Goal: Information Seeking & Learning: Compare options

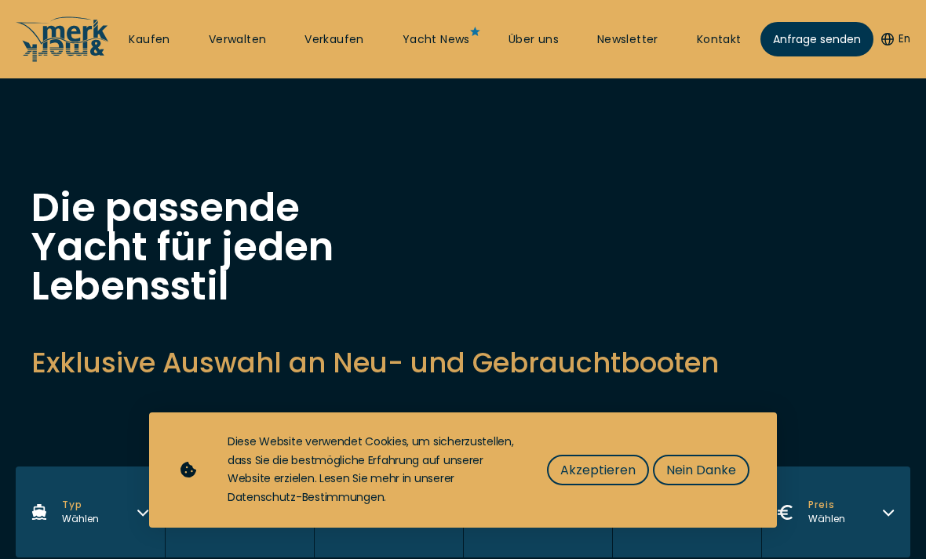
click at [602, 472] on span "Akzeptieren" at bounding box center [597, 470] width 75 height 20
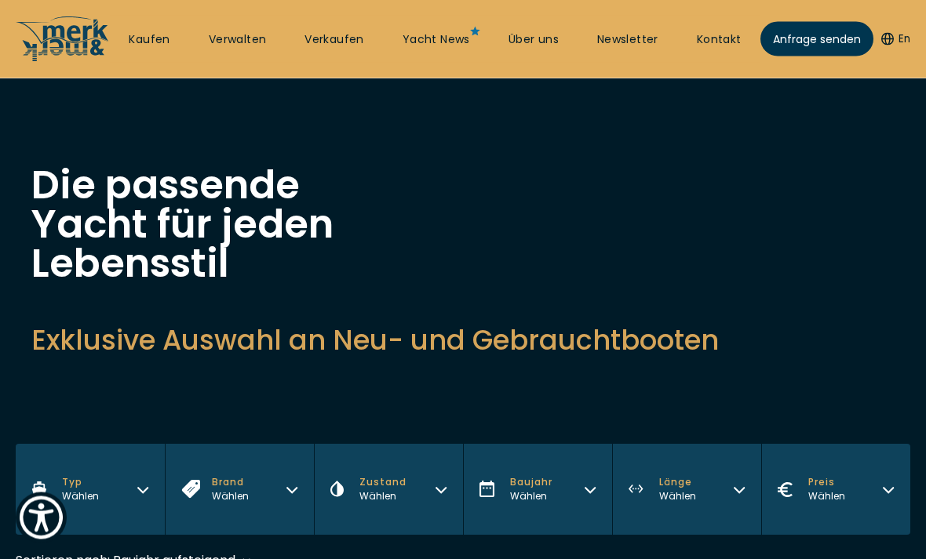
click at [681, 485] on span "Länge" at bounding box center [677, 483] width 37 height 14
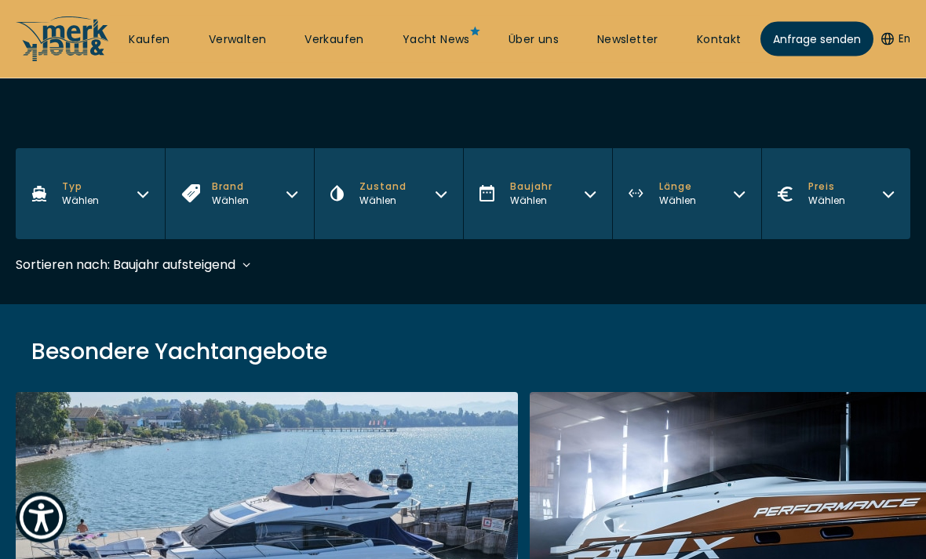
scroll to position [314, 0]
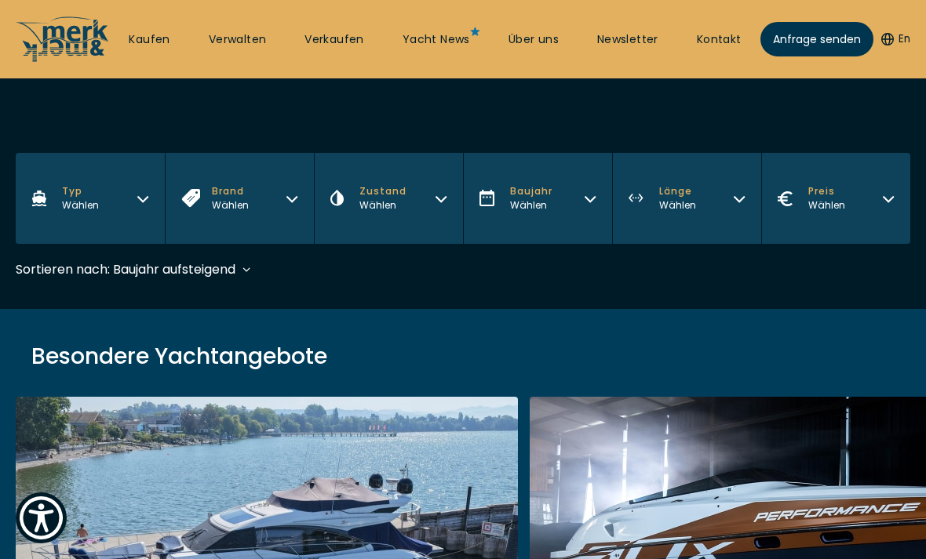
click at [723, 195] on button "Länge Wählen" at bounding box center [686, 198] width 149 height 91
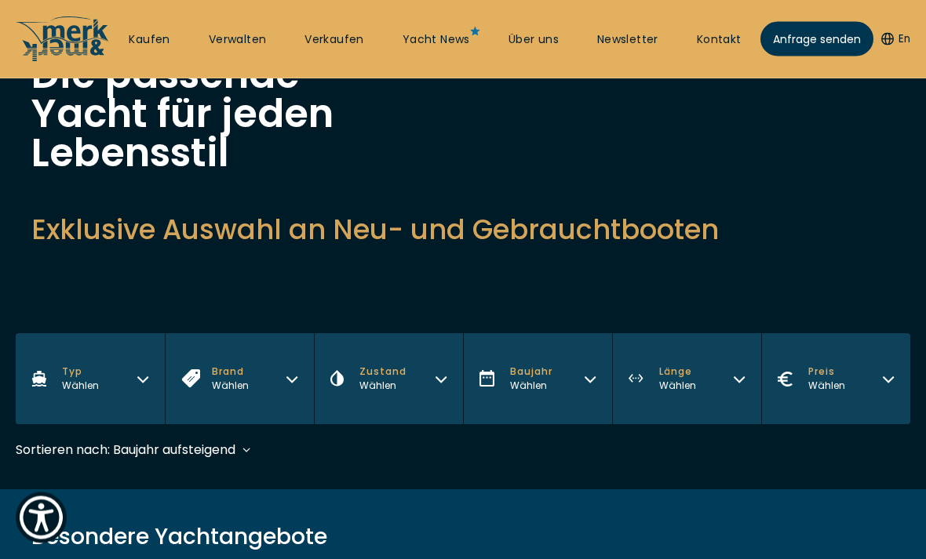
scroll to position [132, 0]
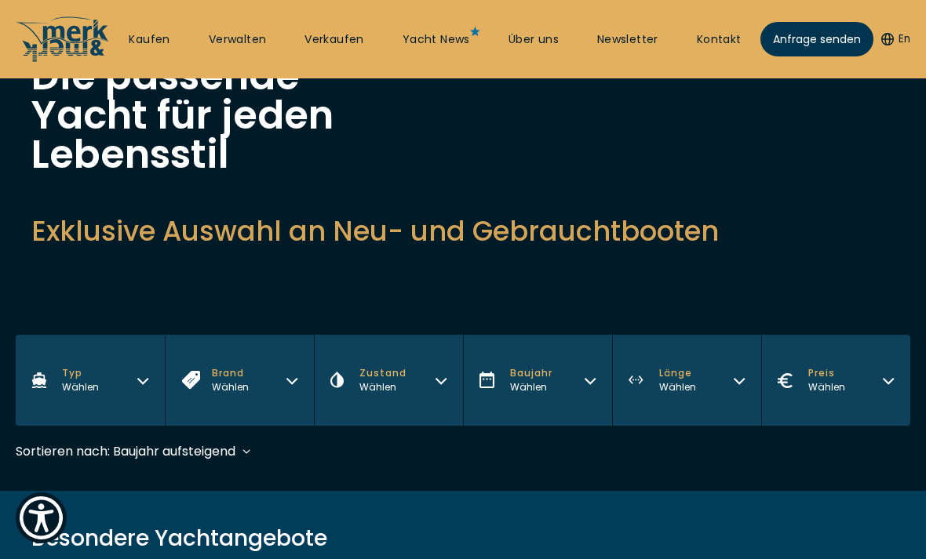
click at [702, 406] on button "Länge Wählen" at bounding box center [686, 380] width 149 height 91
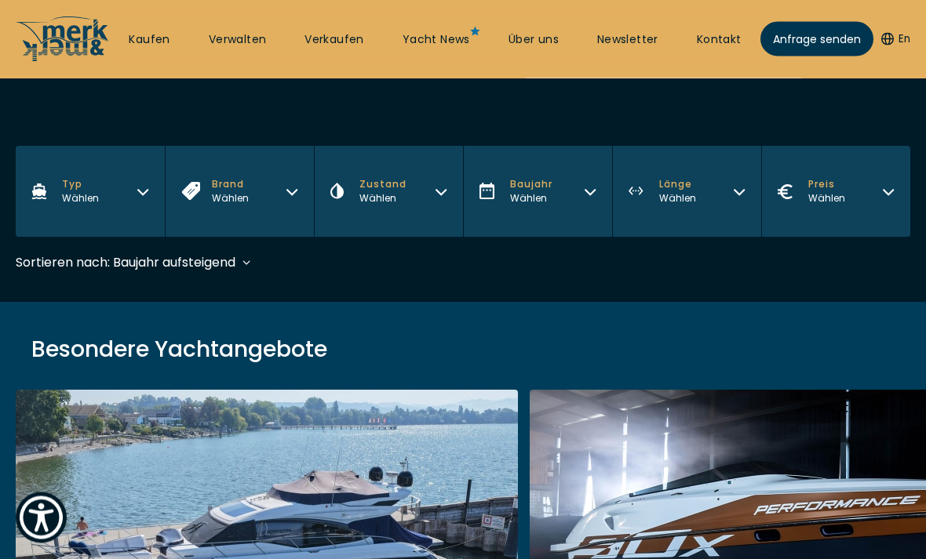
scroll to position [326, 0]
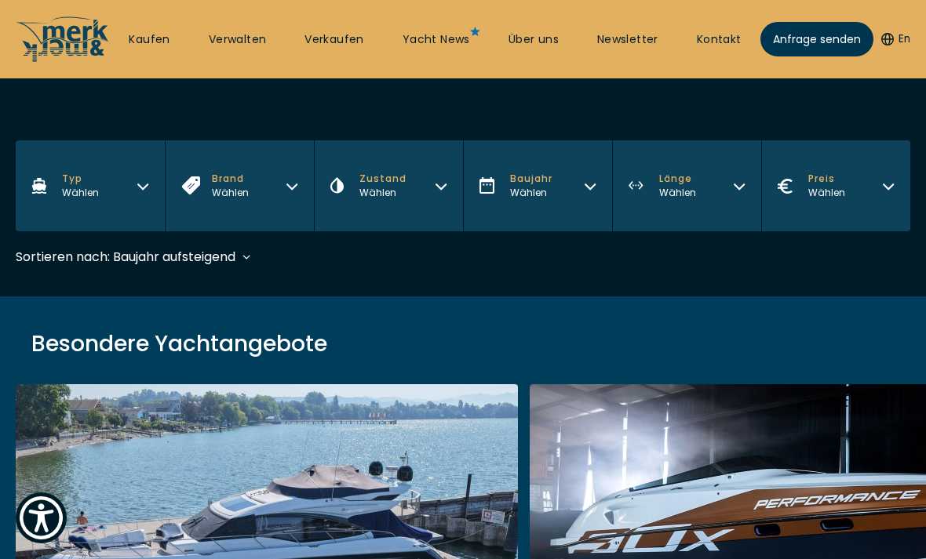
click at [729, 171] on button "Länge Wählen" at bounding box center [686, 185] width 149 height 91
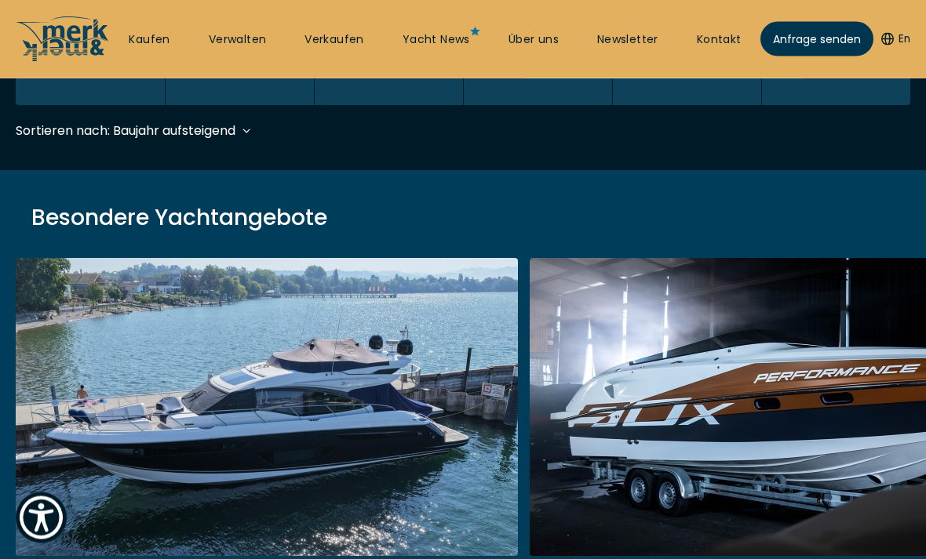
scroll to position [467, 0]
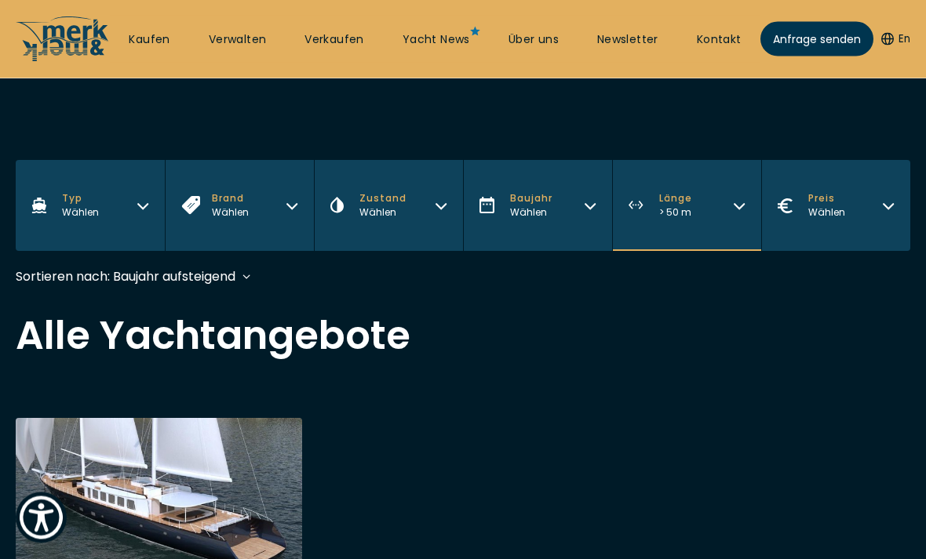
scroll to position [303, 0]
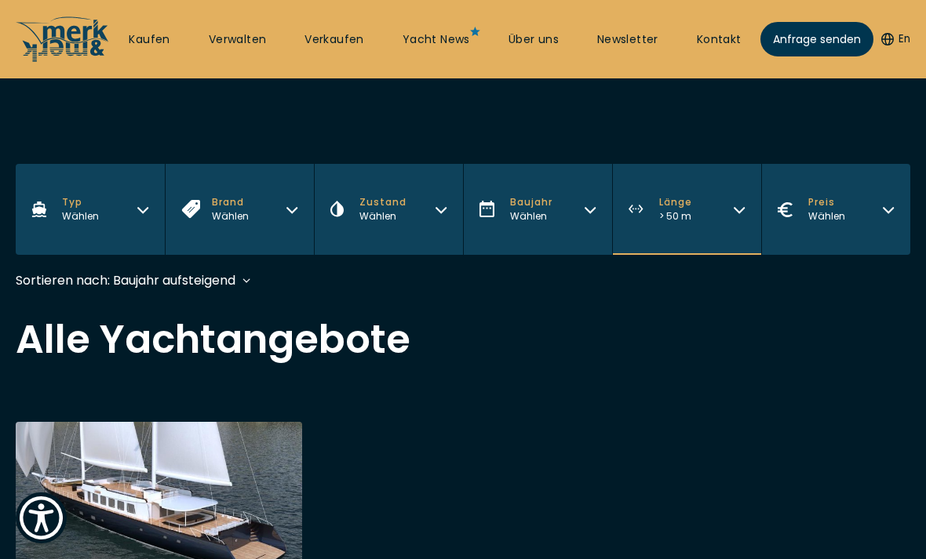
click at [737, 214] on icon "button" at bounding box center [739, 208] width 13 height 13
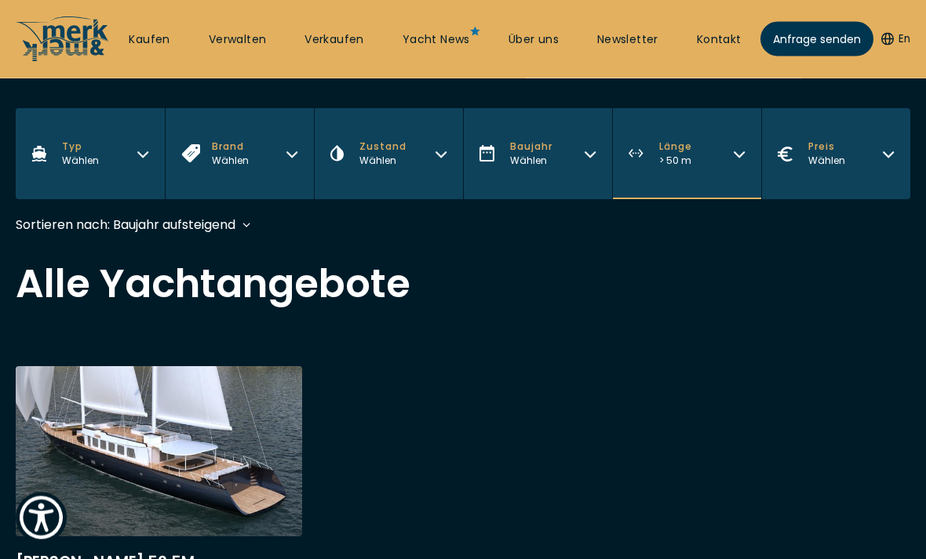
scroll to position [358, 0]
click at [719, 174] on button "Länge > 50 m" at bounding box center [686, 153] width 149 height 91
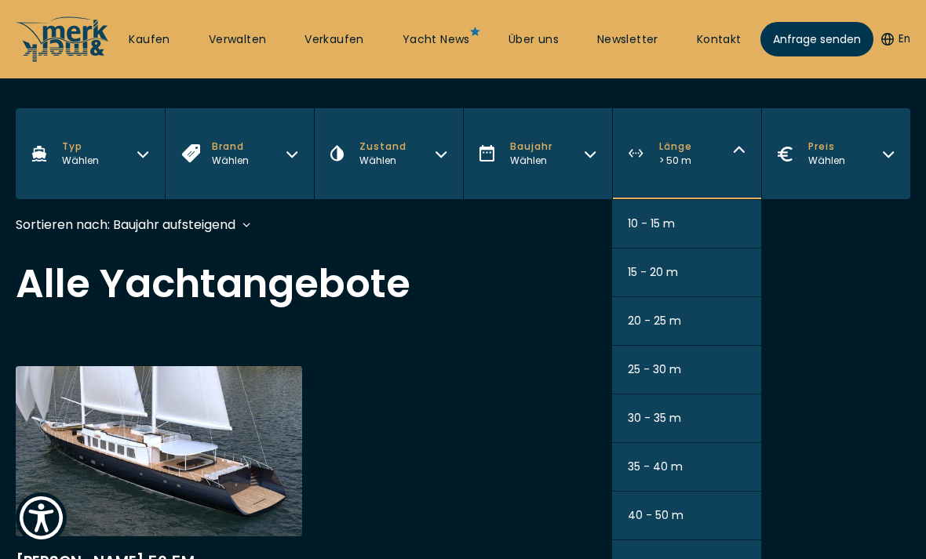
click at [694, 524] on button "40 - 50 m" at bounding box center [686, 516] width 149 height 49
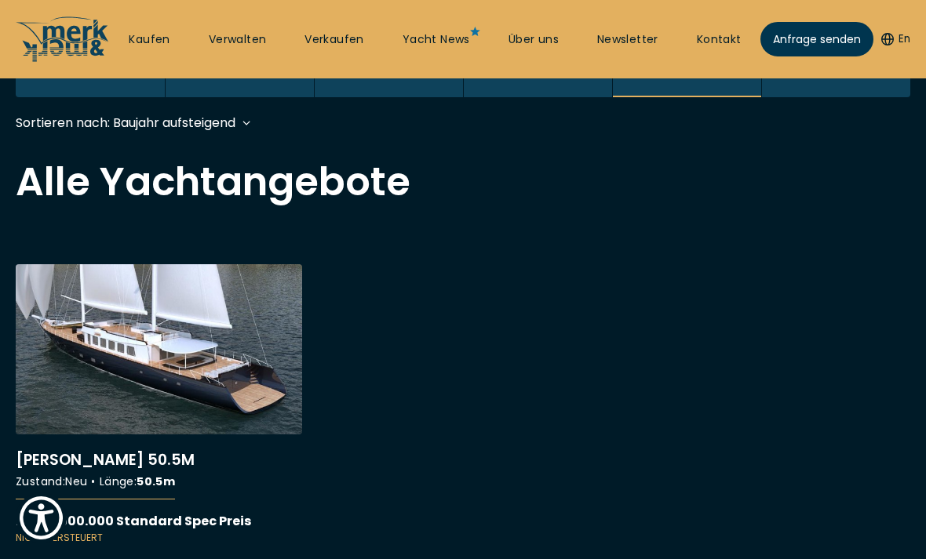
scroll to position [467, 0]
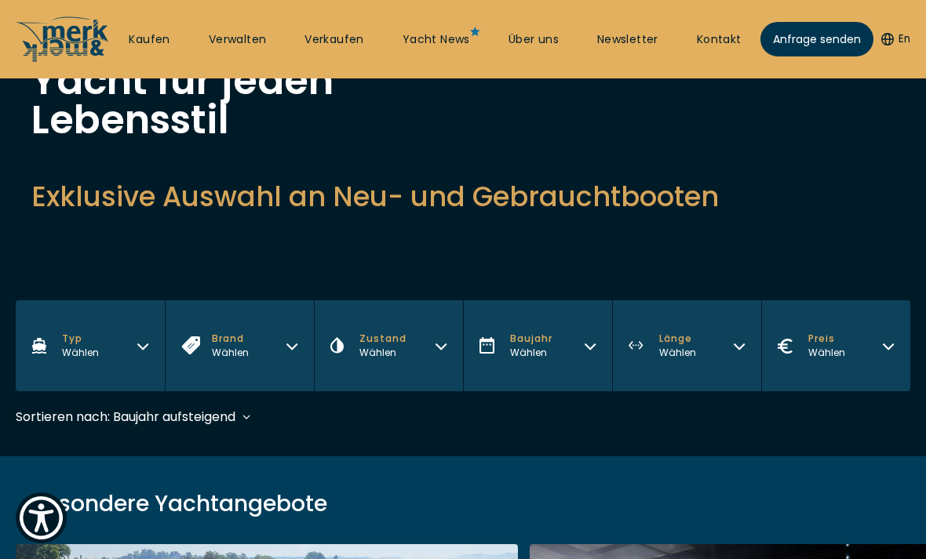
scroll to position [159, 0]
